Goal: Navigation & Orientation: Find specific page/section

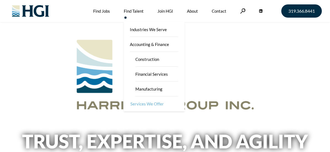
click at [144, 104] on link "Services We Offer" at bounding box center [154, 103] width 61 height 15
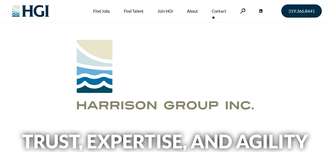
click at [214, 11] on link "Contact" at bounding box center [219, 11] width 15 height 22
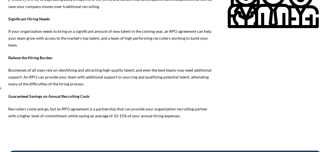
scroll to position [826, 0]
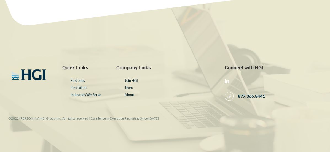
scroll to position [359, 0]
click at [129, 93] on link "About" at bounding box center [130, 95] width 10 height 4
